Goal: Transaction & Acquisition: Purchase product/service

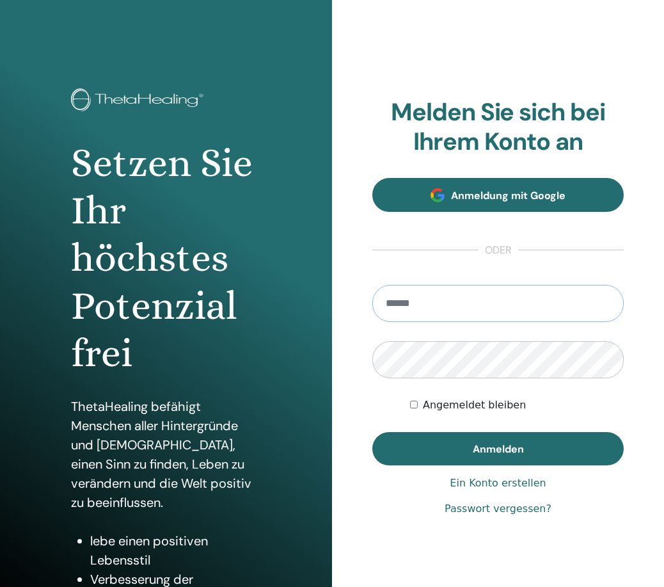
type input "**********"
click at [498, 448] on button "Anmelden" at bounding box center [498, 448] width 252 height 33
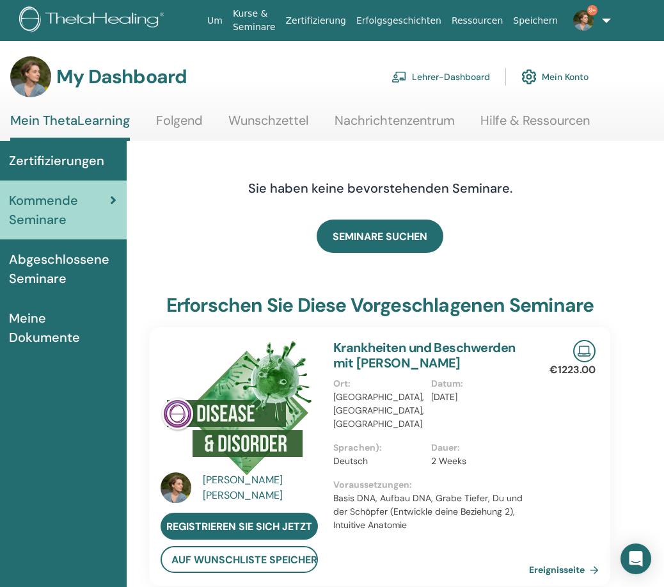
scroll to position [0, 65]
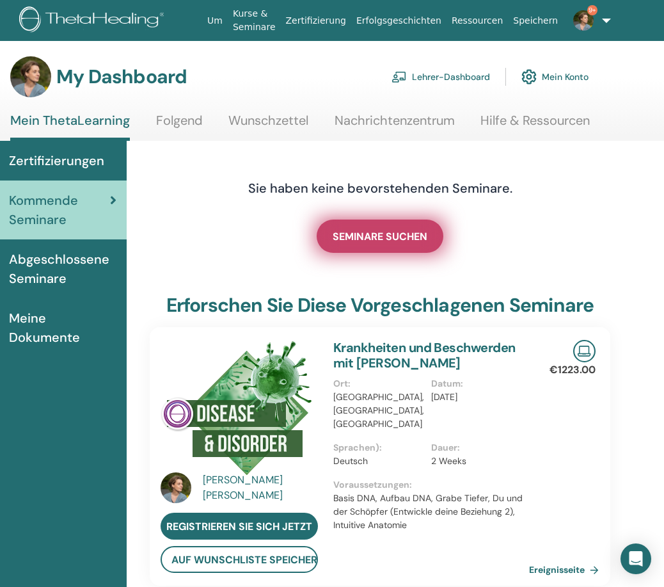
click at [376, 233] on span "SEMINARE SUCHEN" at bounding box center [380, 236] width 95 height 13
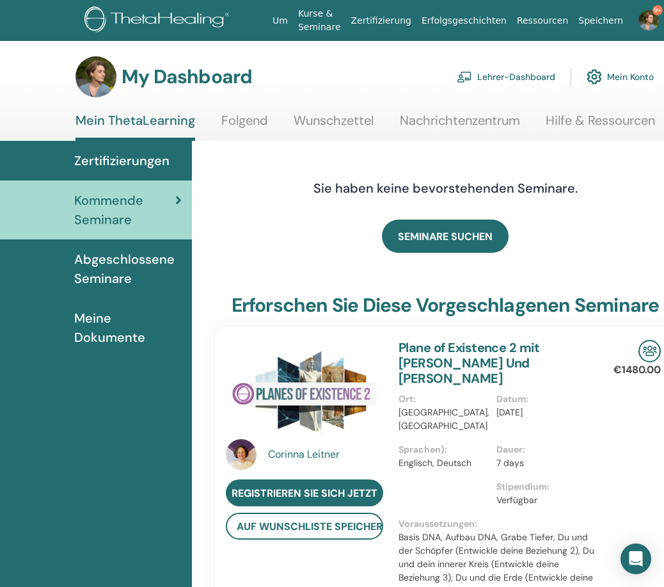
click at [470, 77] on img at bounding box center [464, 77] width 15 height 12
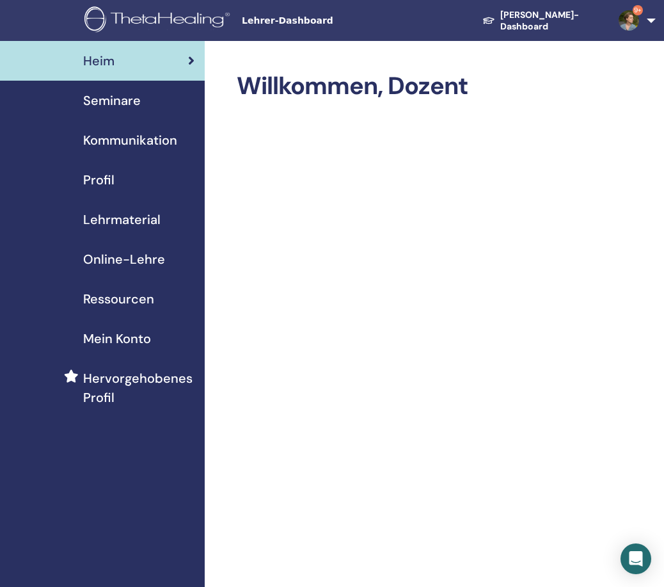
click at [128, 100] on span "Seminare" at bounding box center [112, 100] width 58 height 19
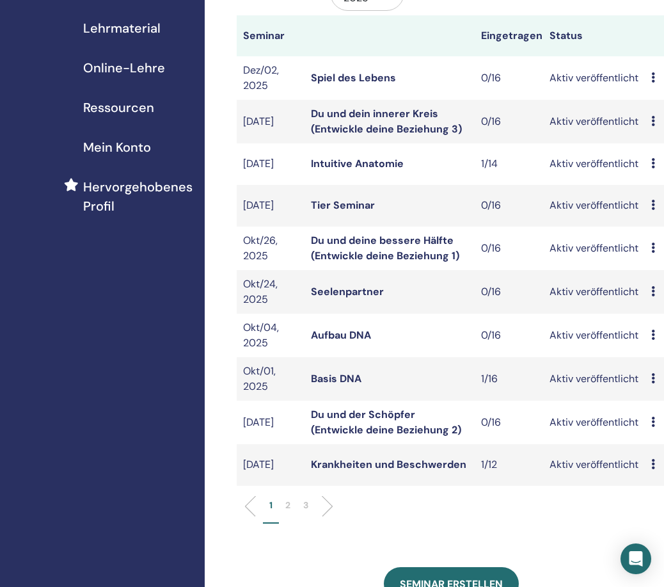
scroll to position [192, 0]
click at [363, 288] on link "Seelenpartner" at bounding box center [347, 290] width 73 height 13
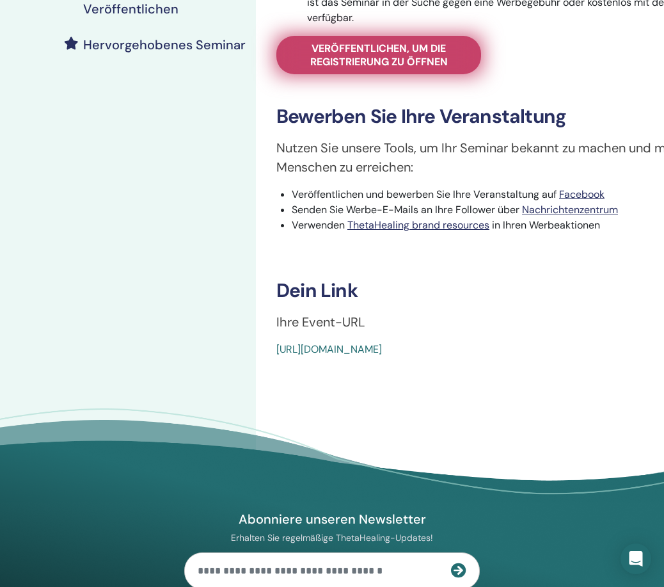
click at [359, 54] on span "Veröffentlichen, um die Registrierung zu öffnen" at bounding box center [378, 55] width 173 height 27
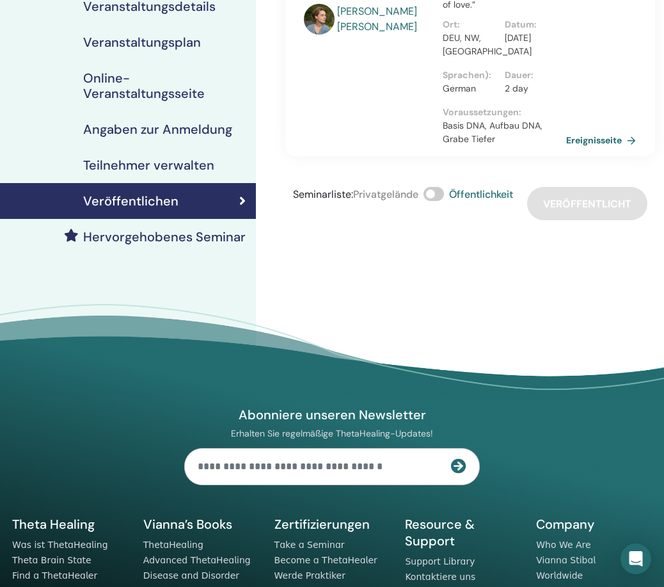
scroll to position [162, 3]
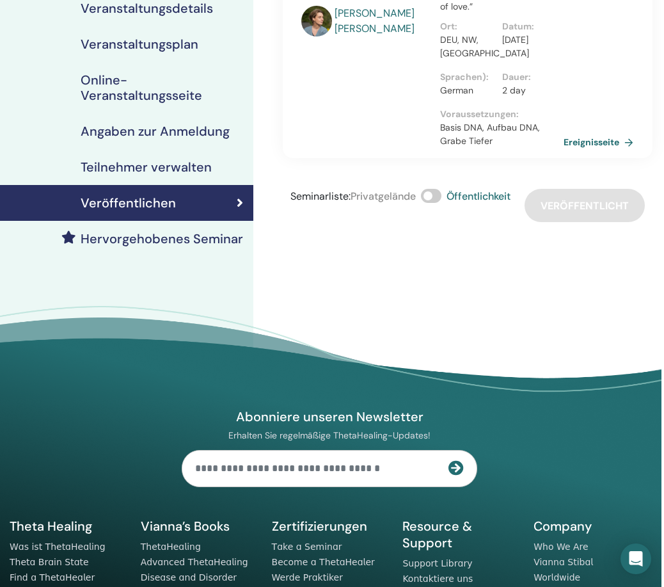
click at [427, 198] on span at bounding box center [431, 196] width 20 height 14
click at [438, 195] on span at bounding box center [431, 196] width 20 height 14
click at [560, 207] on div "Seminarliste : Privatgelände Öffentlichkeit Veröffentlicht" at bounding box center [468, 205] width 370 height 33
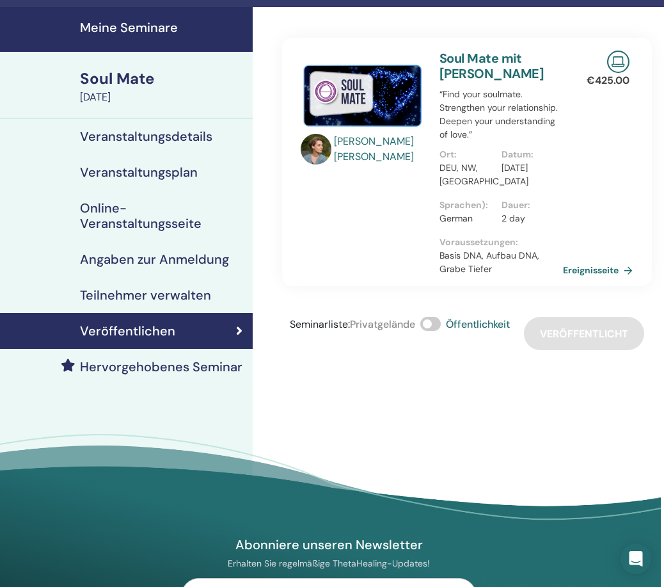
scroll to position [33, 3]
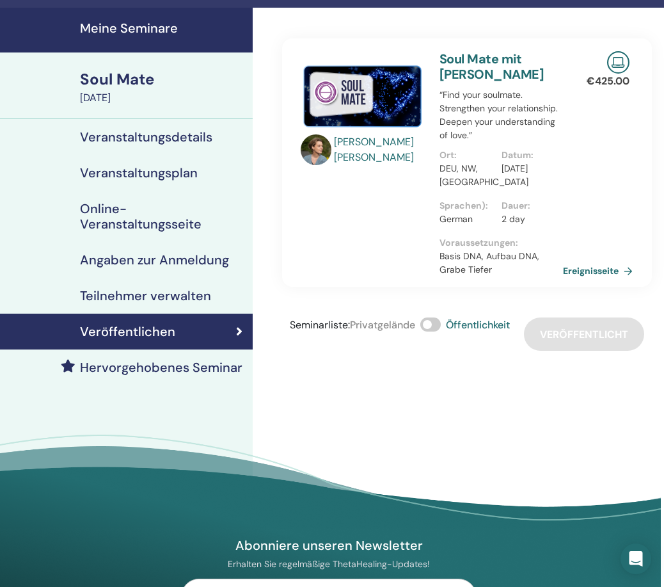
click at [135, 133] on h4 "Veranstaltungsdetails" at bounding box center [146, 136] width 132 height 15
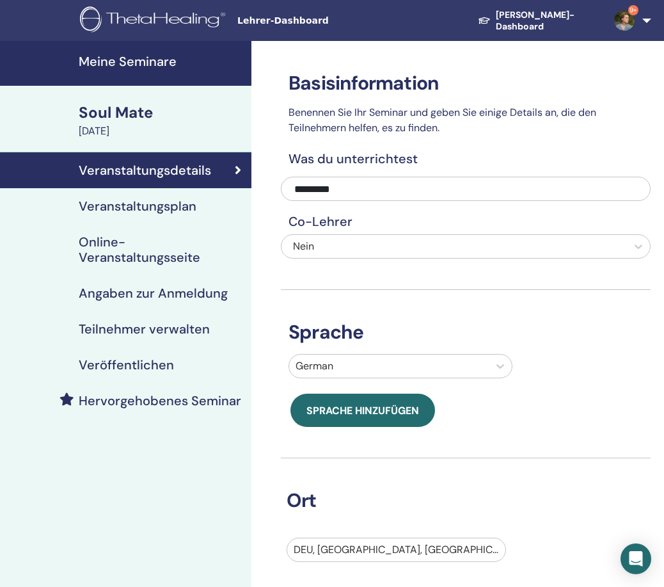
scroll to position [0, 4]
click at [185, 204] on h4 "Veranstaltungsplan" at bounding box center [138, 205] width 118 height 15
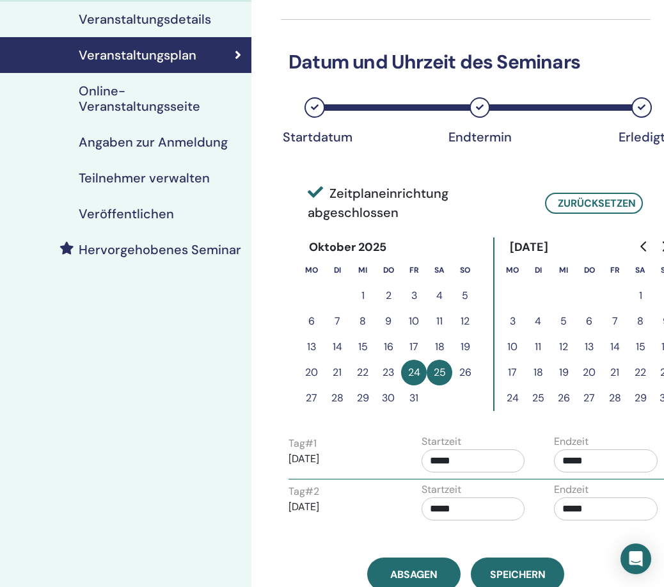
scroll to position [157, 4]
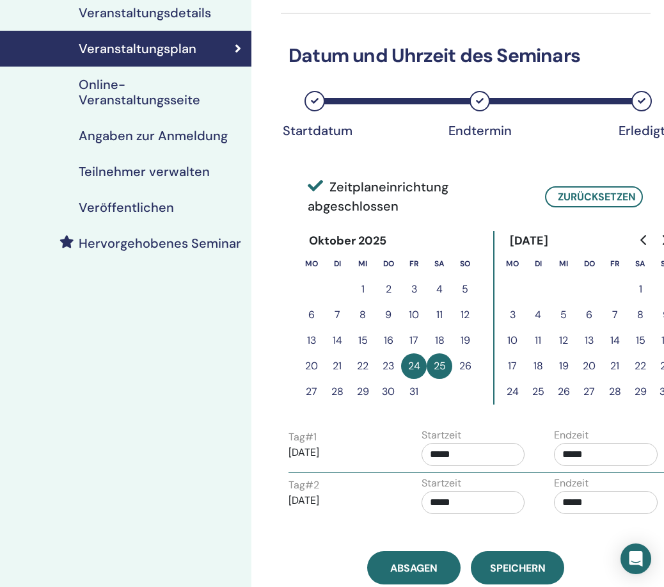
click at [143, 99] on h4 "Online-Veranstaltungsseite" at bounding box center [160, 92] width 163 height 31
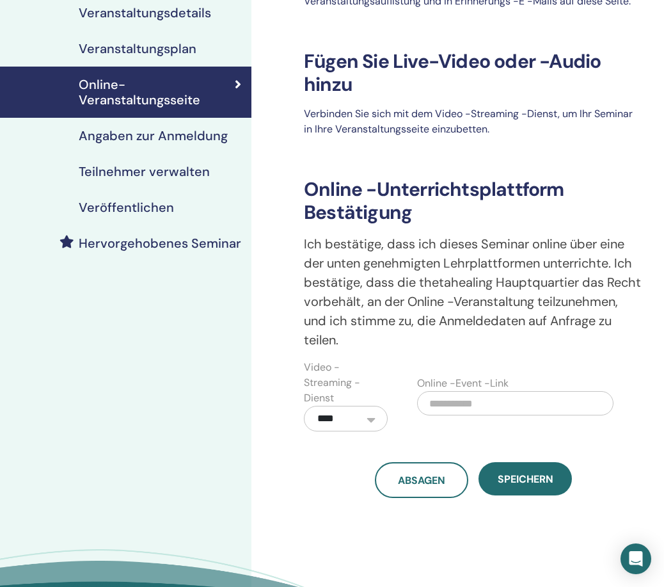
click at [134, 138] on h4 "Angaben zur Anmeldung" at bounding box center [153, 135] width 149 height 15
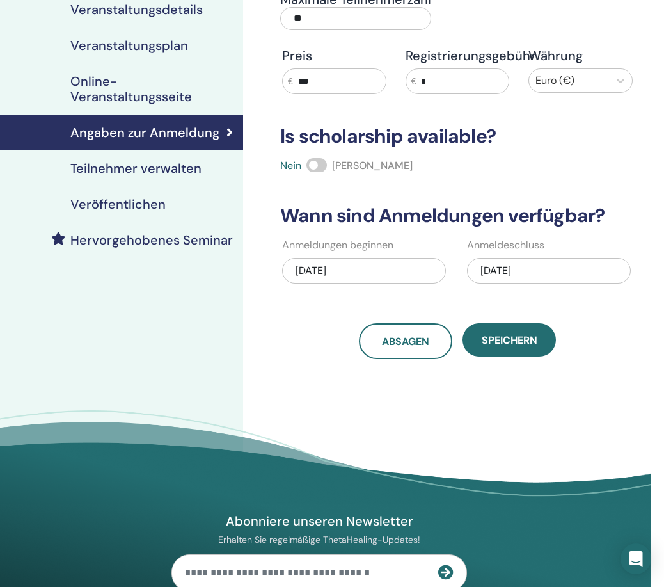
scroll to position [167, 13]
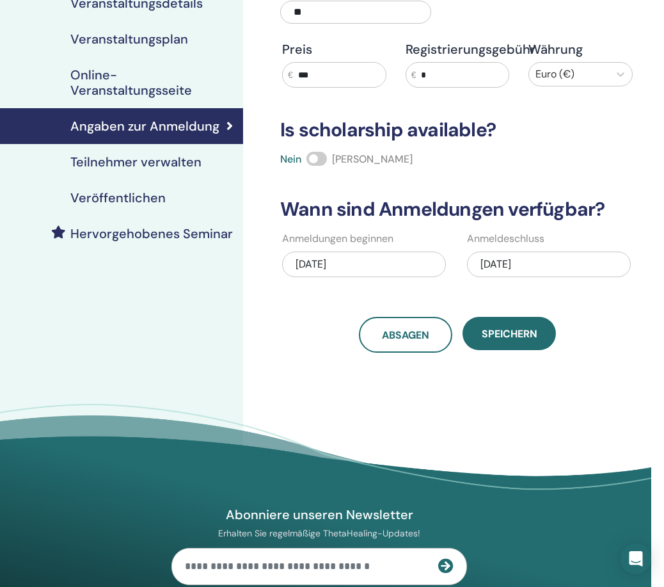
click at [143, 164] on h4 "Teilnehmer verwalten" at bounding box center [135, 161] width 131 height 15
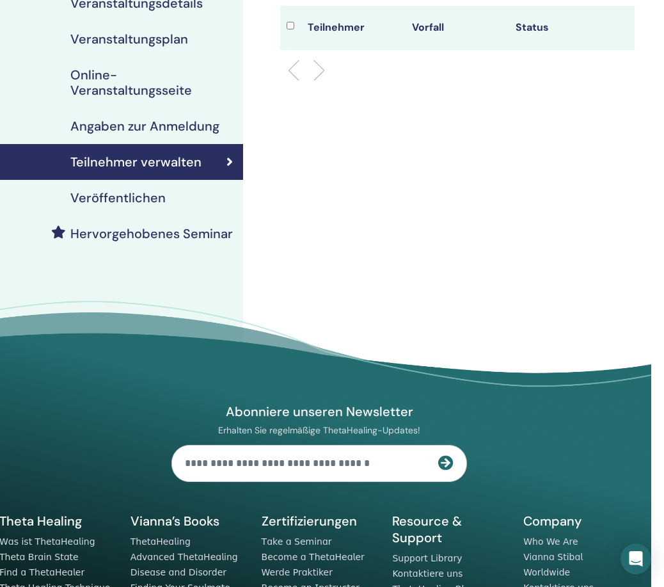
click at [135, 200] on h4 "Veröffentlichen" at bounding box center [117, 197] width 95 height 15
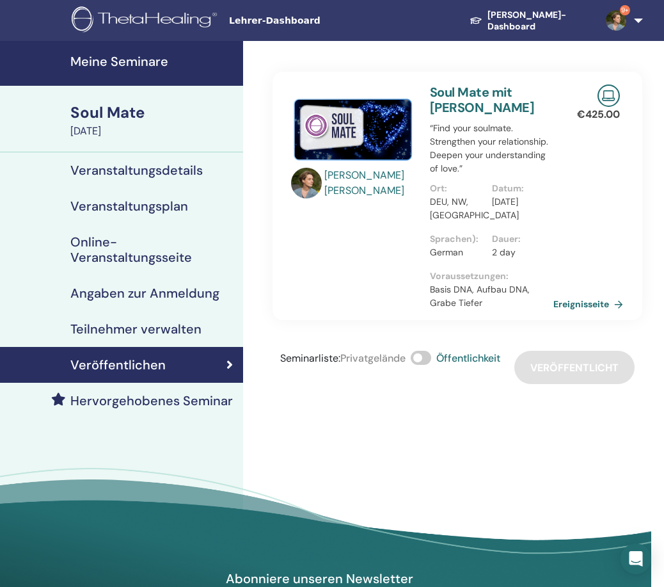
scroll to position [0, 13]
click at [146, 403] on h4 "Hervorgehobenes Seminar" at bounding box center [151, 400] width 163 height 15
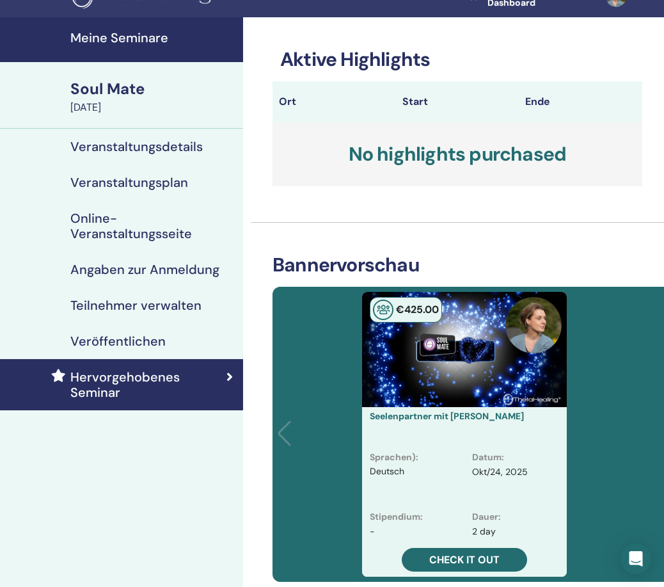
scroll to position [22, 14]
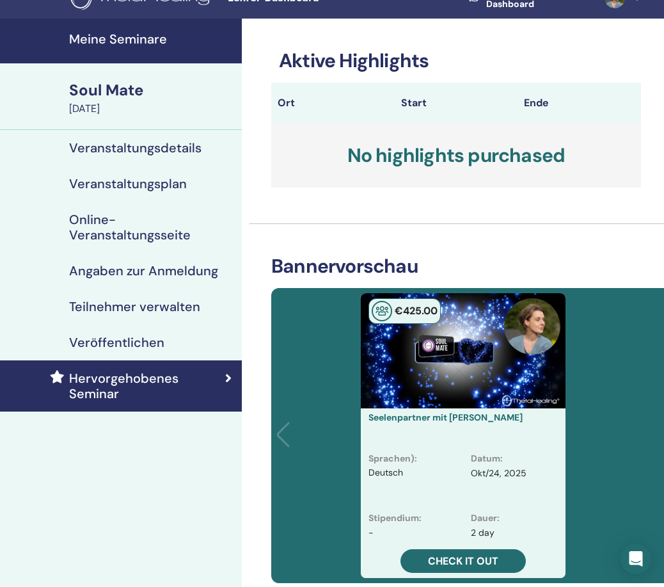
click at [111, 39] on h4 "Meine Seminare" at bounding box center [151, 38] width 165 height 15
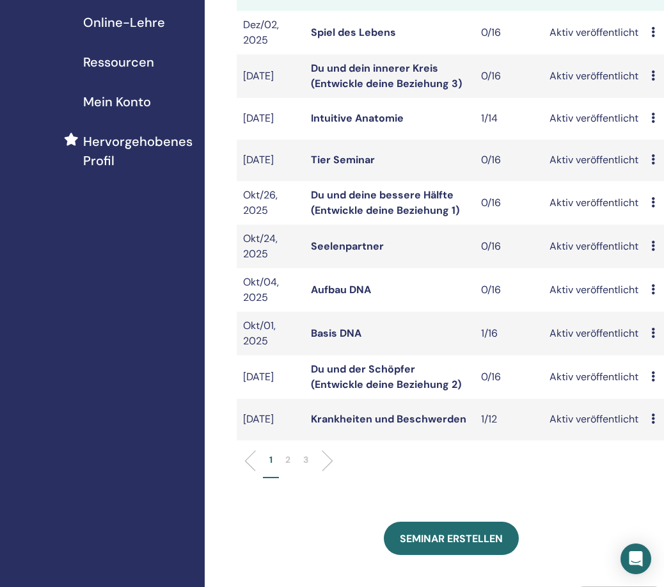
scroll to position [241, 0]
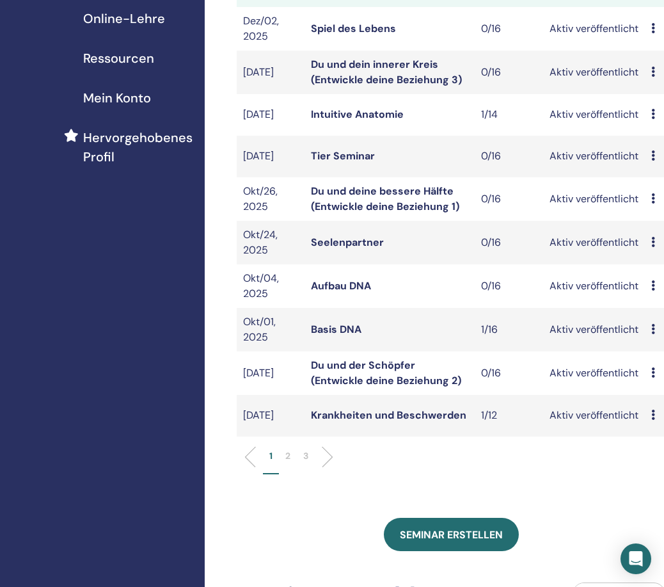
click at [287, 455] on p "2" at bounding box center [287, 455] width 5 height 13
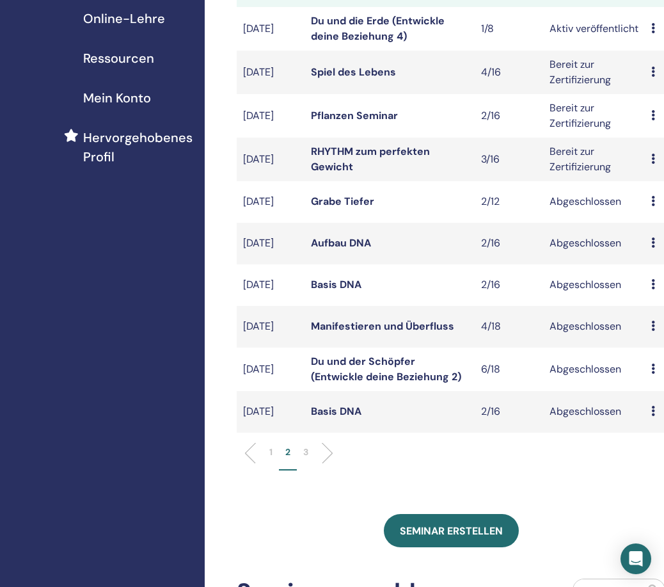
click at [269, 454] on p "1" at bounding box center [270, 451] width 3 height 13
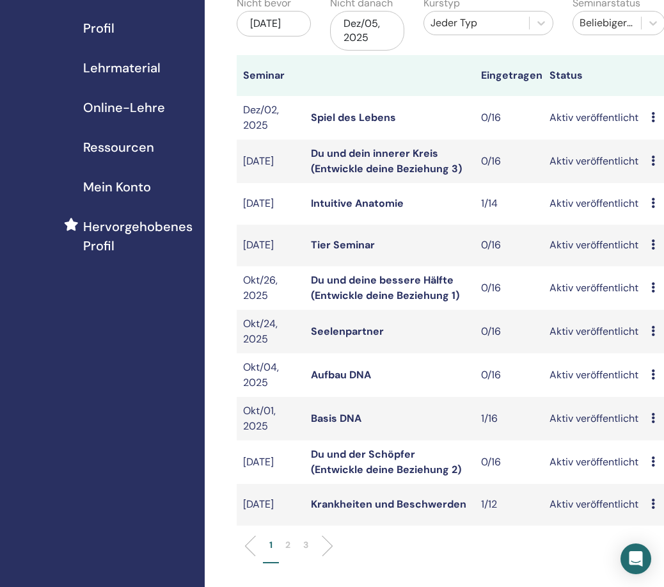
scroll to position [145, 1]
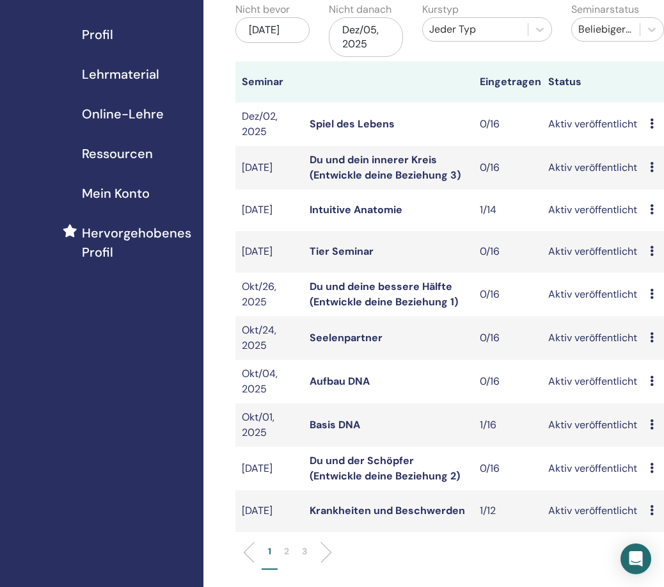
click at [336, 205] on link "Intuitive Anatomie" at bounding box center [356, 209] width 93 height 13
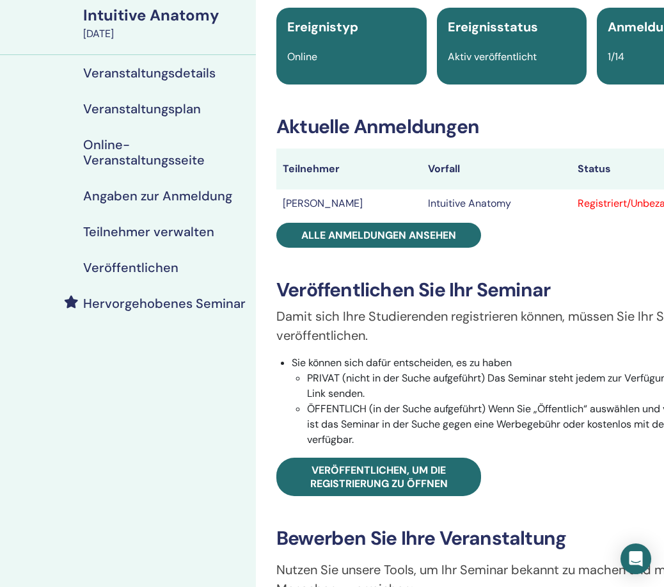
scroll to position [79, 0]
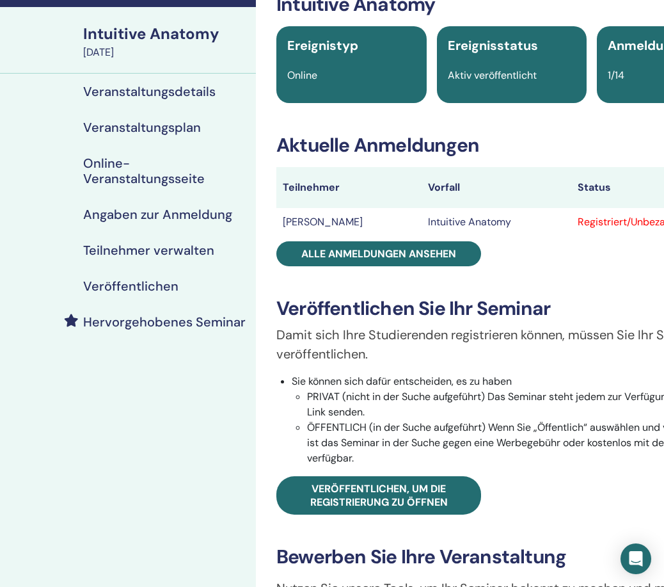
click at [173, 323] on h4 "Hervorgehobenes Seminar" at bounding box center [164, 321] width 163 height 15
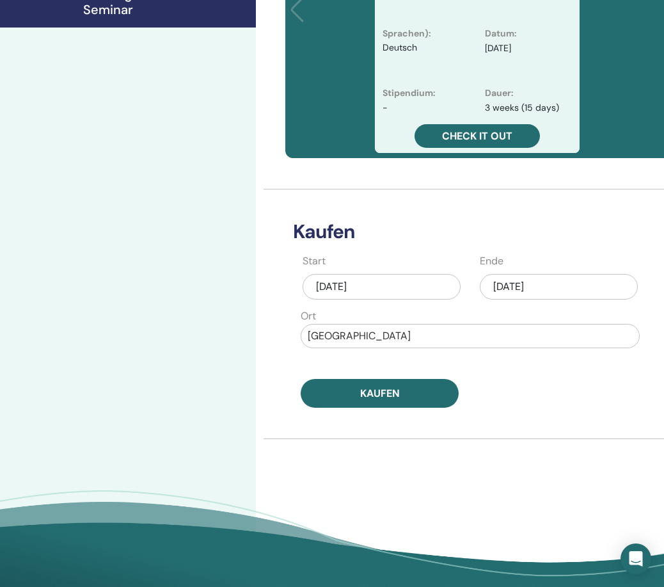
scroll to position [415, 0]
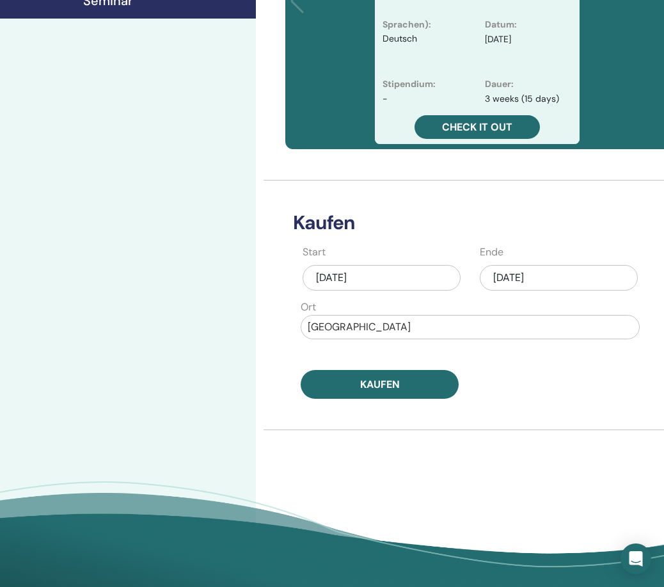
click at [509, 277] on div "[DATE]" at bounding box center [559, 278] width 158 height 26
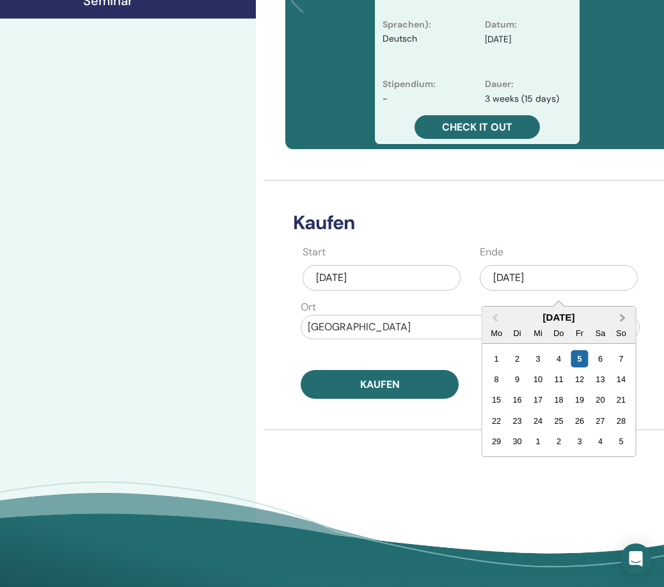
click at [625, 317] on button "Next Month" at bounding box center [624, 318] width 20 height 20
click at [623, 376] on div "12" at bounding box center [620, 379] width 17 height 17
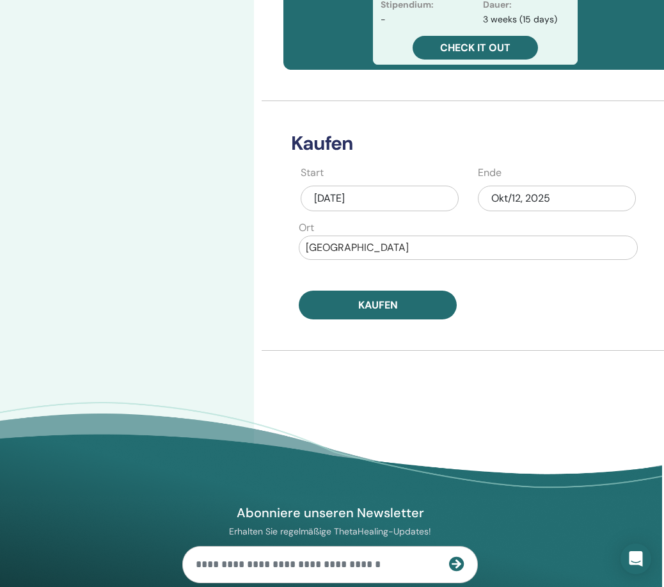
scroll to position [499, 2]
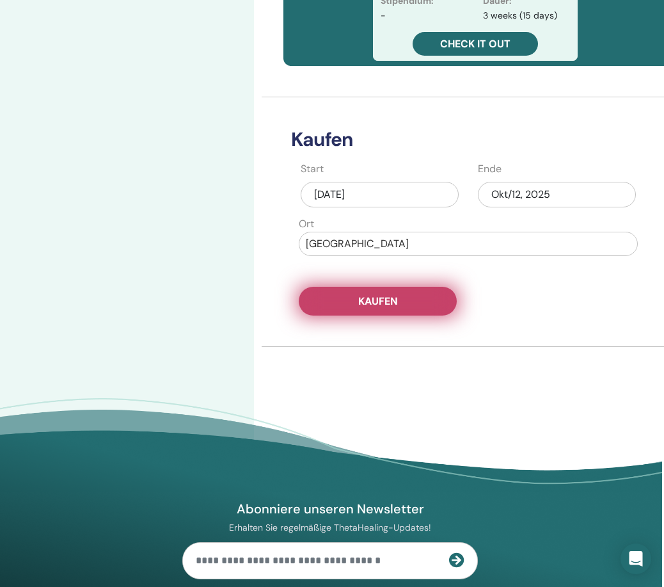
click at [383, 303] on span "Kaufen" at bounding box center [378, 300] width 40 height 13
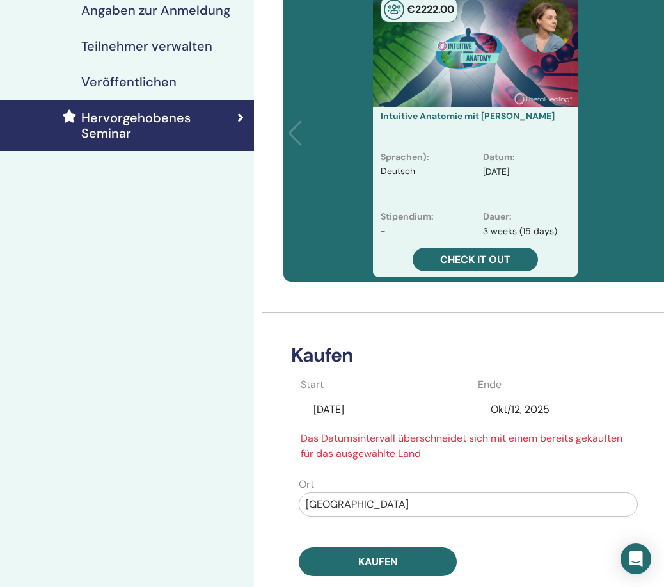
scroll to position [289, 2]
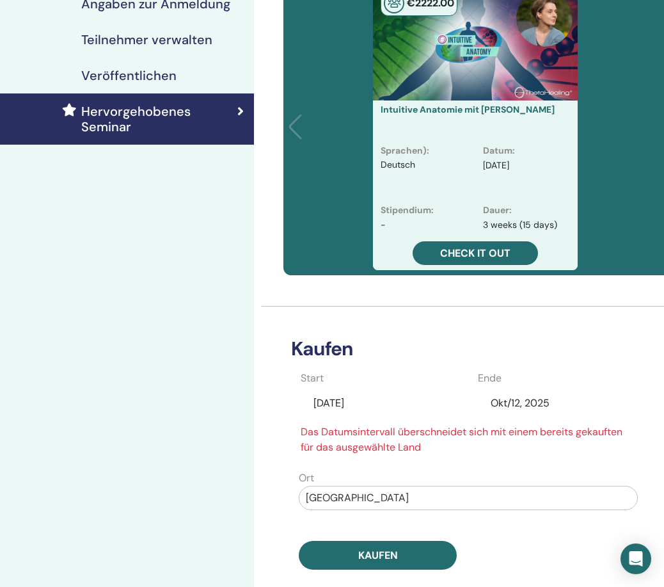
click at [356, 405] on div "Sep/05, 2025" at bounding box center [380, 403] width 158 height 24
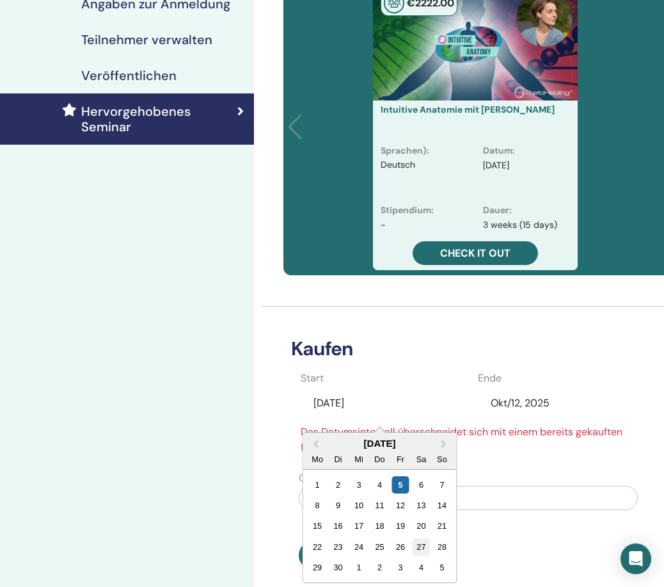
click at [420, 547] on div "27" at bounding box center [421, 546] width 17 height 17
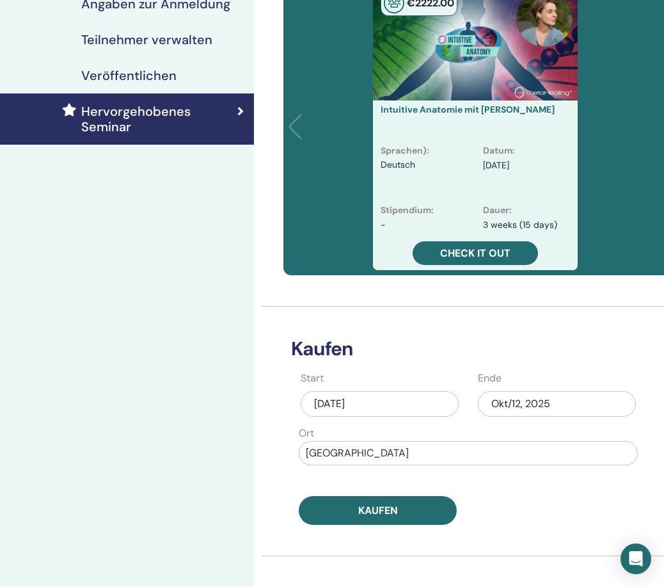
click at [511, 405] on div "Okt/12, 2025" at bounding box center [557, 404] width 158 height 26
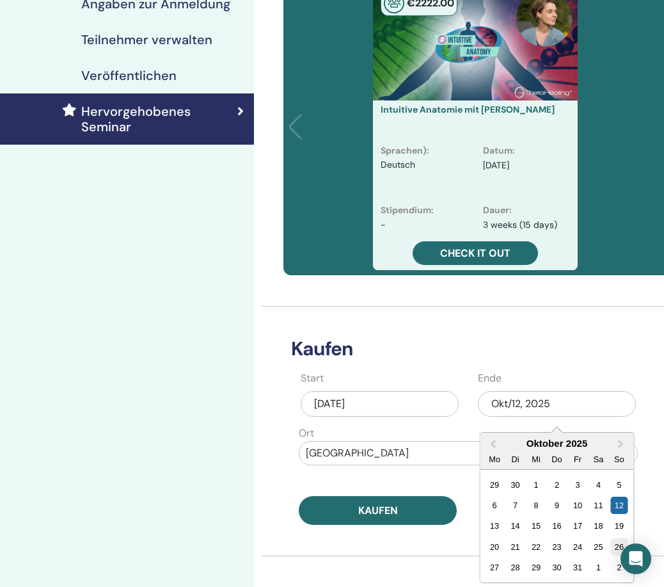
click at [618, 543] on div "26" at bounding box center [619, 546] width 17 height 17
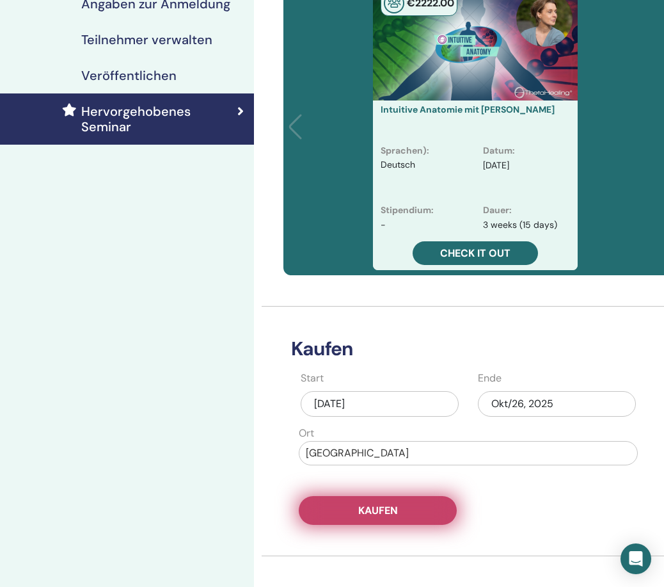
click at [422, 512] on button "Kaufen" at bounding box center [378, 510] width 158 height 29
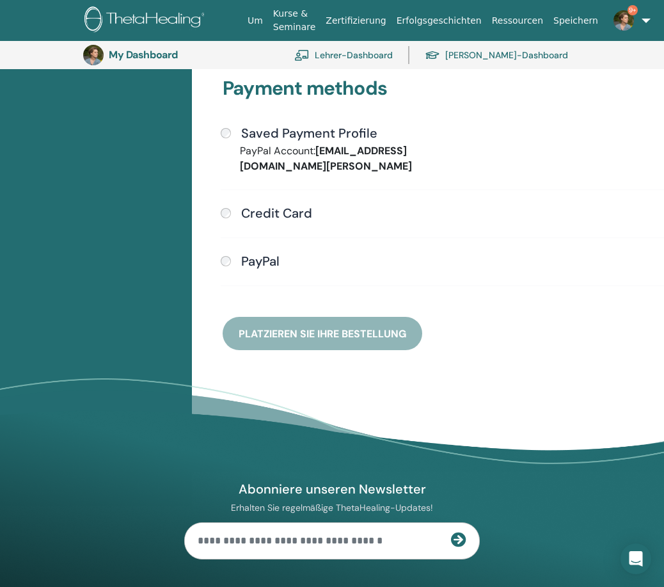
scroll to position [317, 0]
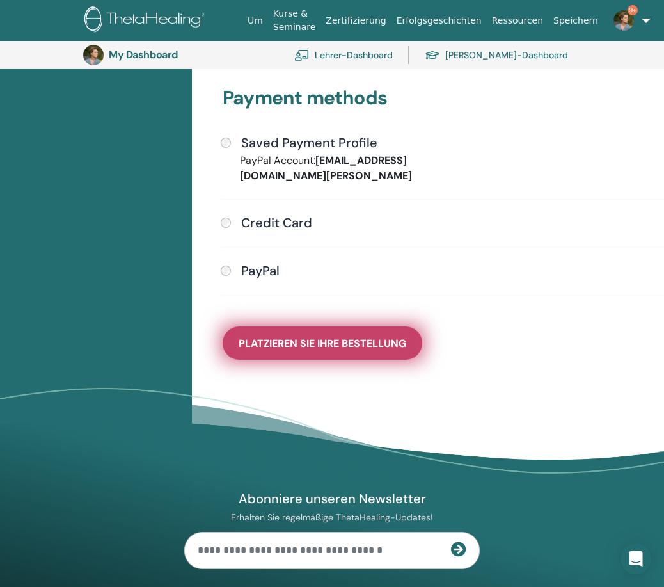
click at [312, 342] on span "Platzieren Sie Ihre Bestellung" at bounding box center [323, 343] width 168 height 13
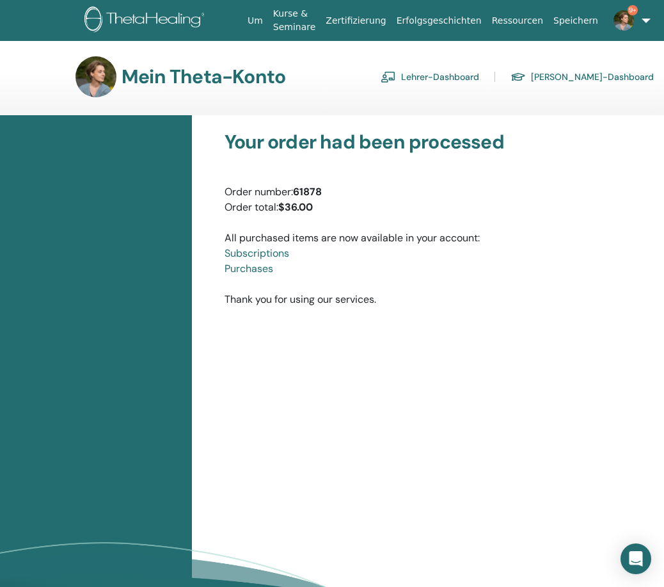
click at [460, 78] on link "Lehrer-Dashboard" at bounding box center [430, 77] width 99 height 20
click at [581, 77] on link "[PERSON_NAME]-Dashboard" at bounding box center [582, 77] width 143 height 20
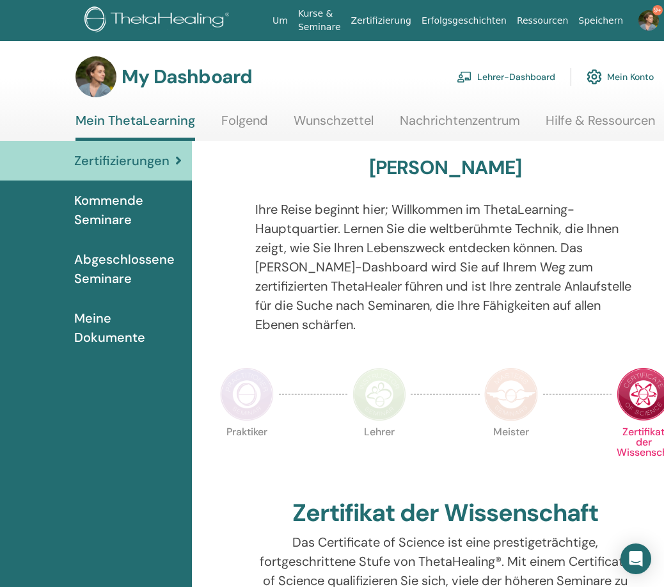
click at [315, 23] on link "Kurse & Seminare" at bounding box center [319, 20] width 53 height 37
